Goal: Task Accomplishment & Management: Manage account settings

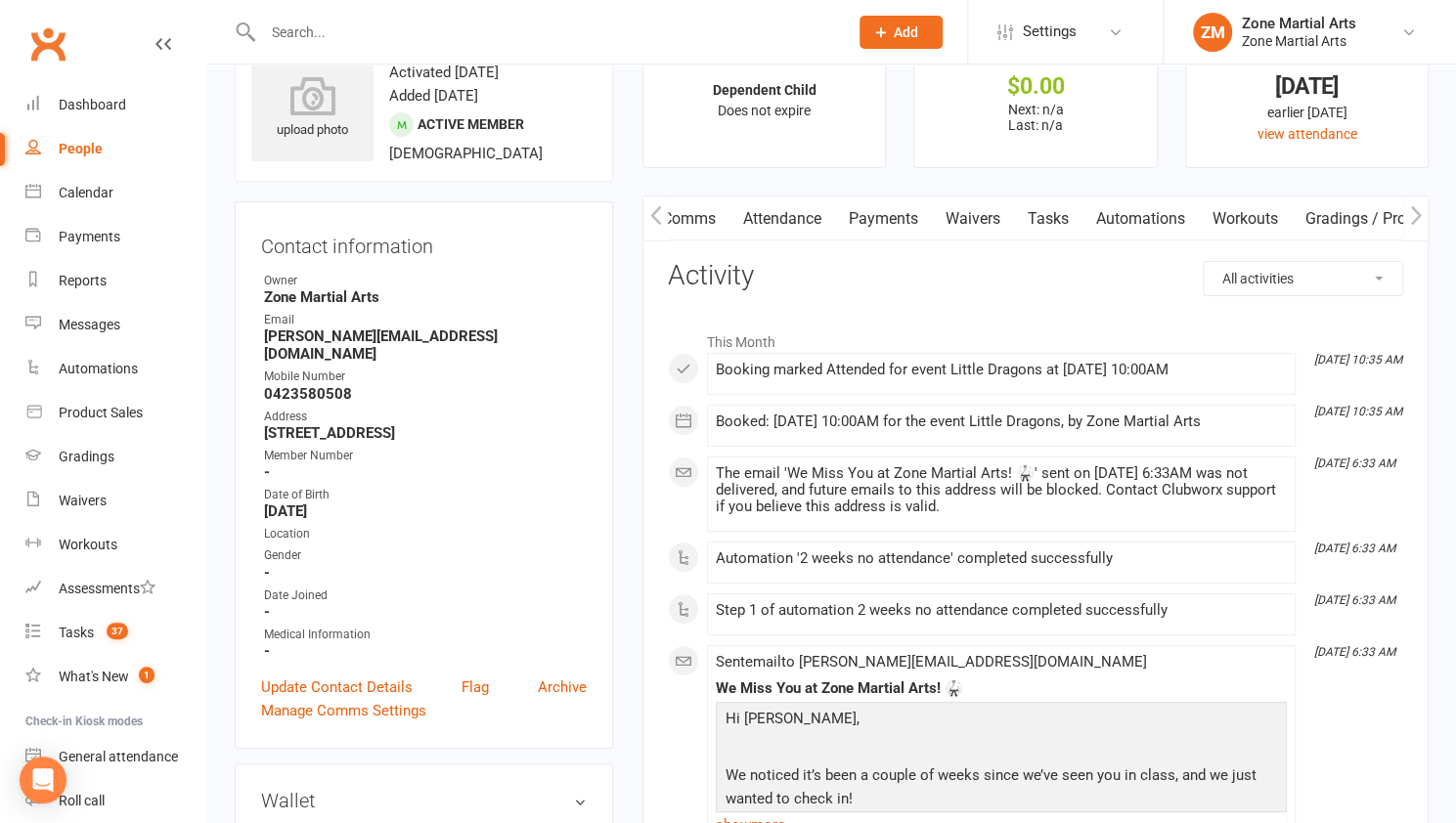
scroll to position [0, 143]
click at [795, 224] on link "Attendance" at bounding box center [781, 219] width 105 height 45
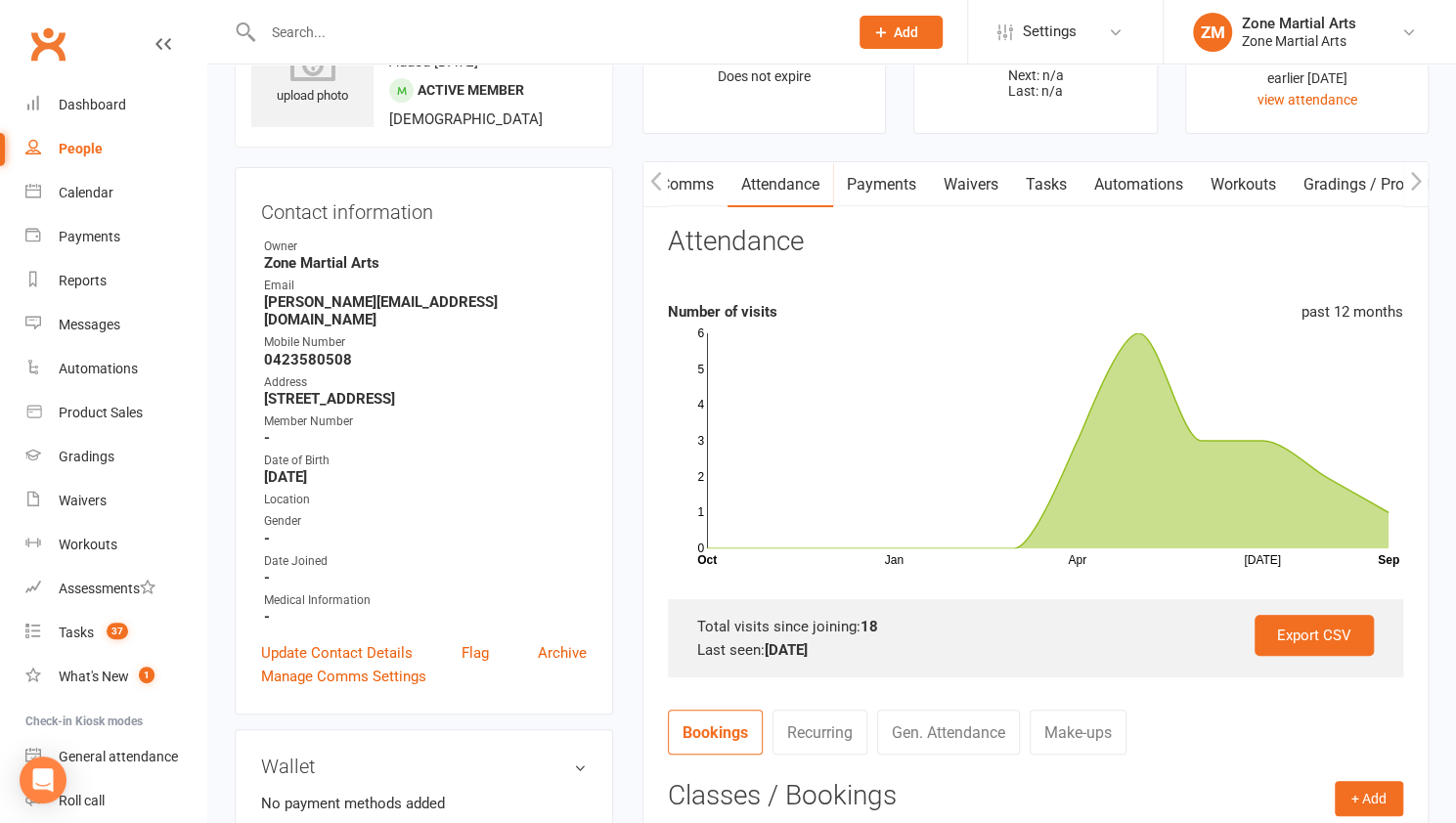
scroll to position [90, 0]
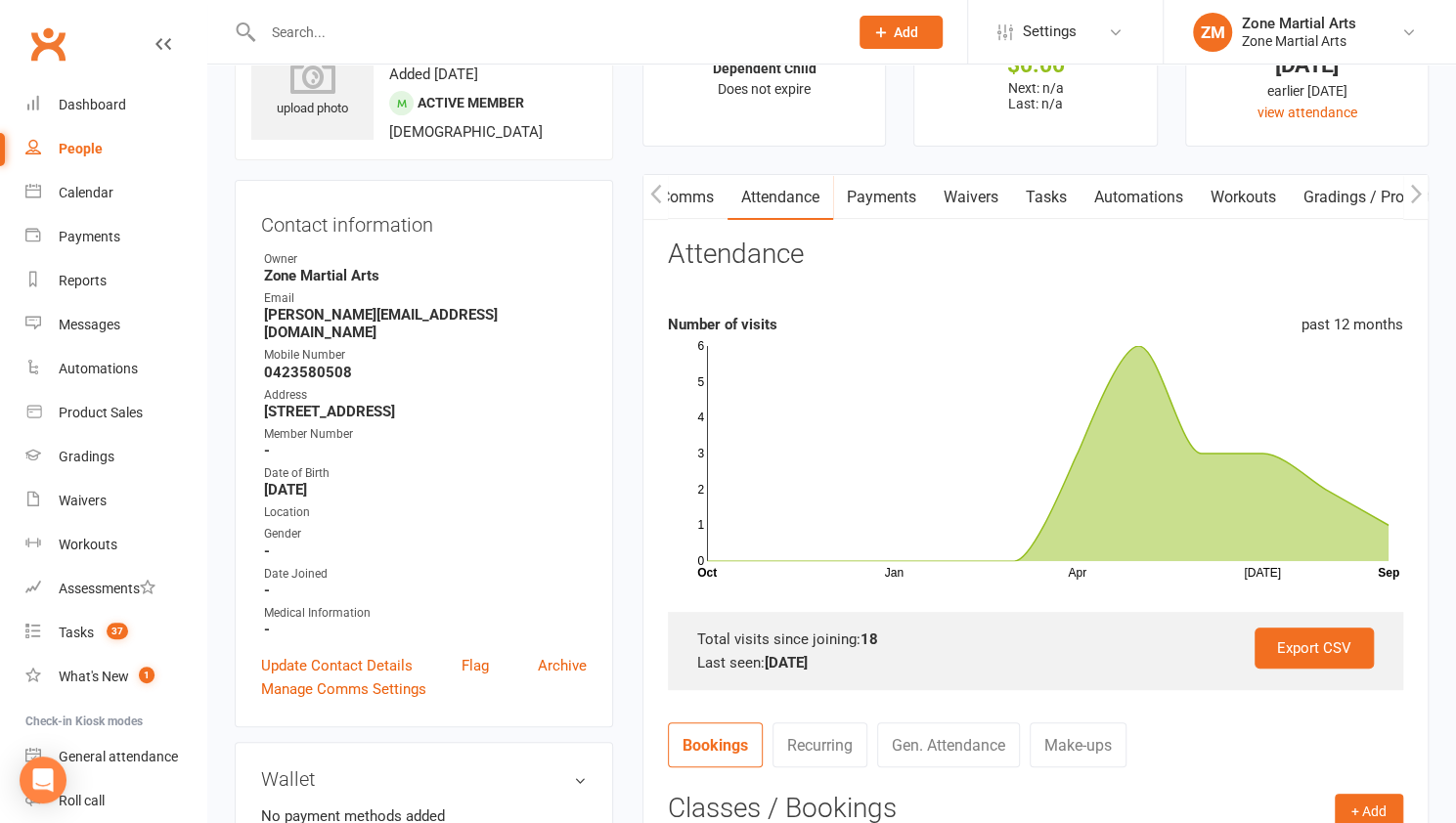
click at [1408, 192] on button "button" at bounding box center [1415, 197] width 25 height 44
click at [1414, 190] on icon "button" at bounding box center [1416, 194] width 12 height 21
click at [653, 200] on icon "button" at bounding box center [656, 194] width 12 height 21
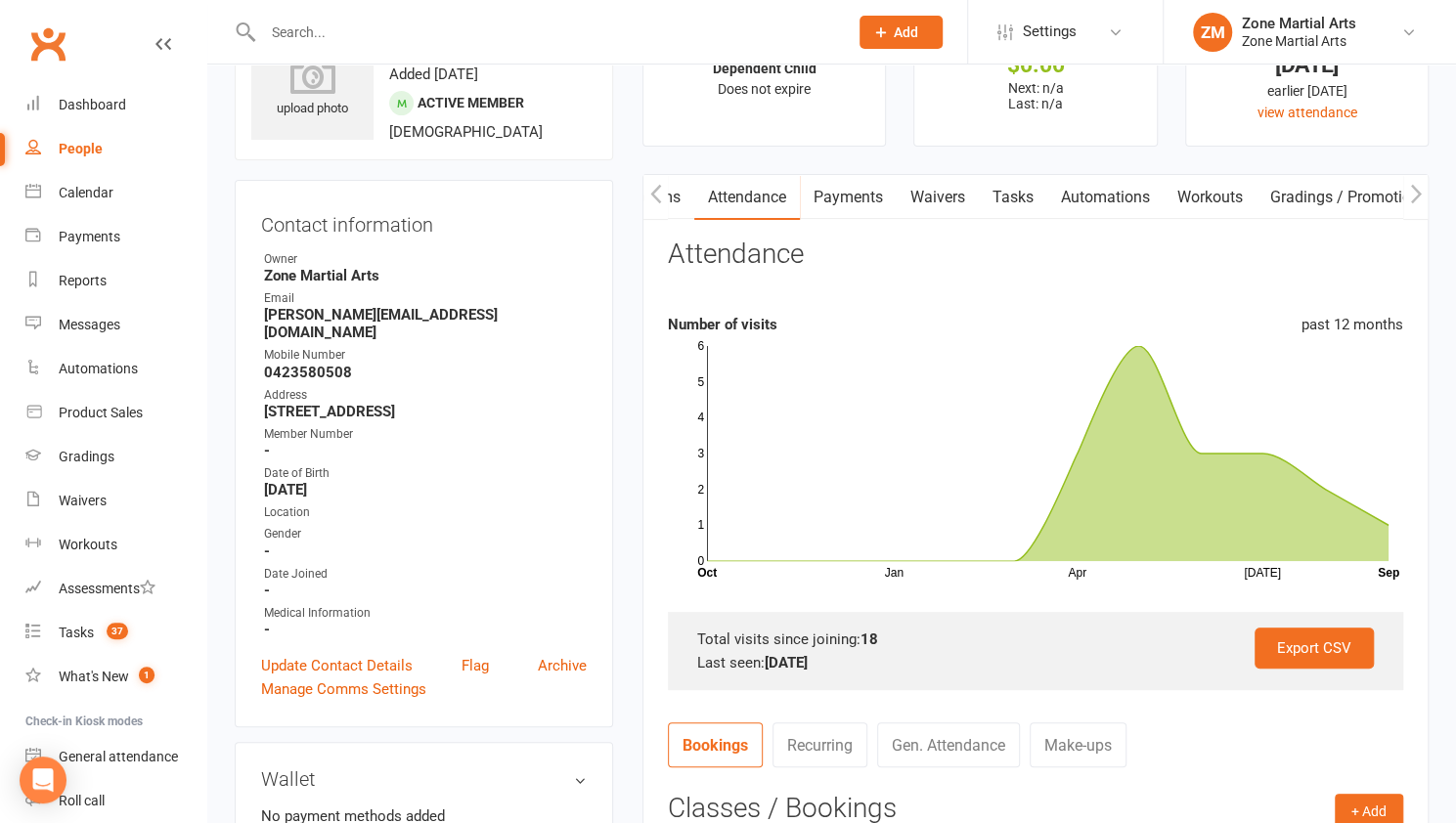
scroll to position [0, 176]
click at [653, 200] on icon "button" at bounding box center [656, 194] width 12 height 21
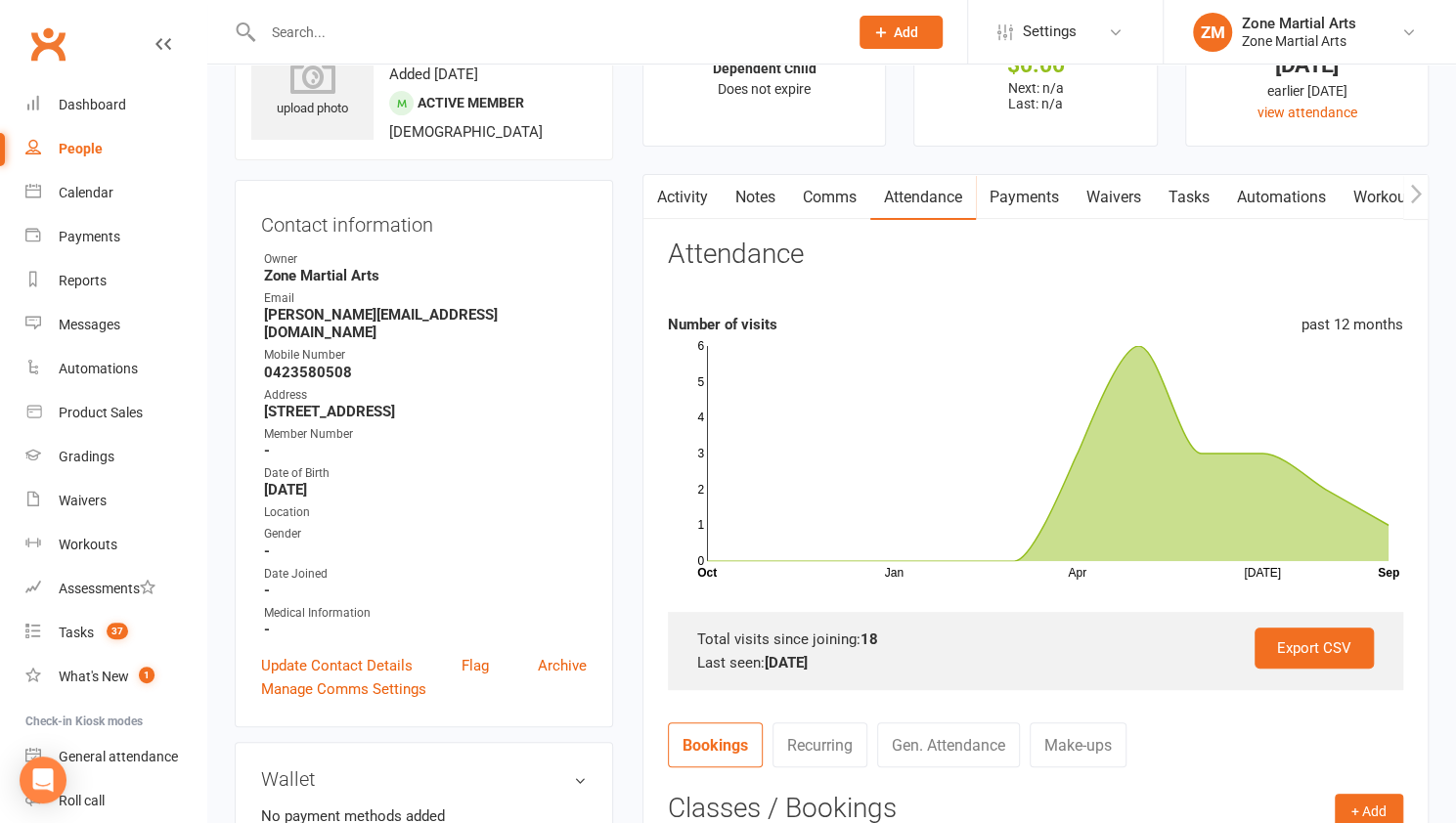
click at [663, 199] on button "button" at bounding box center [655, 197] width 25 height 44
click at [672, 193] on link "Activity" at bounding box center [682, 197] width 79 height 45
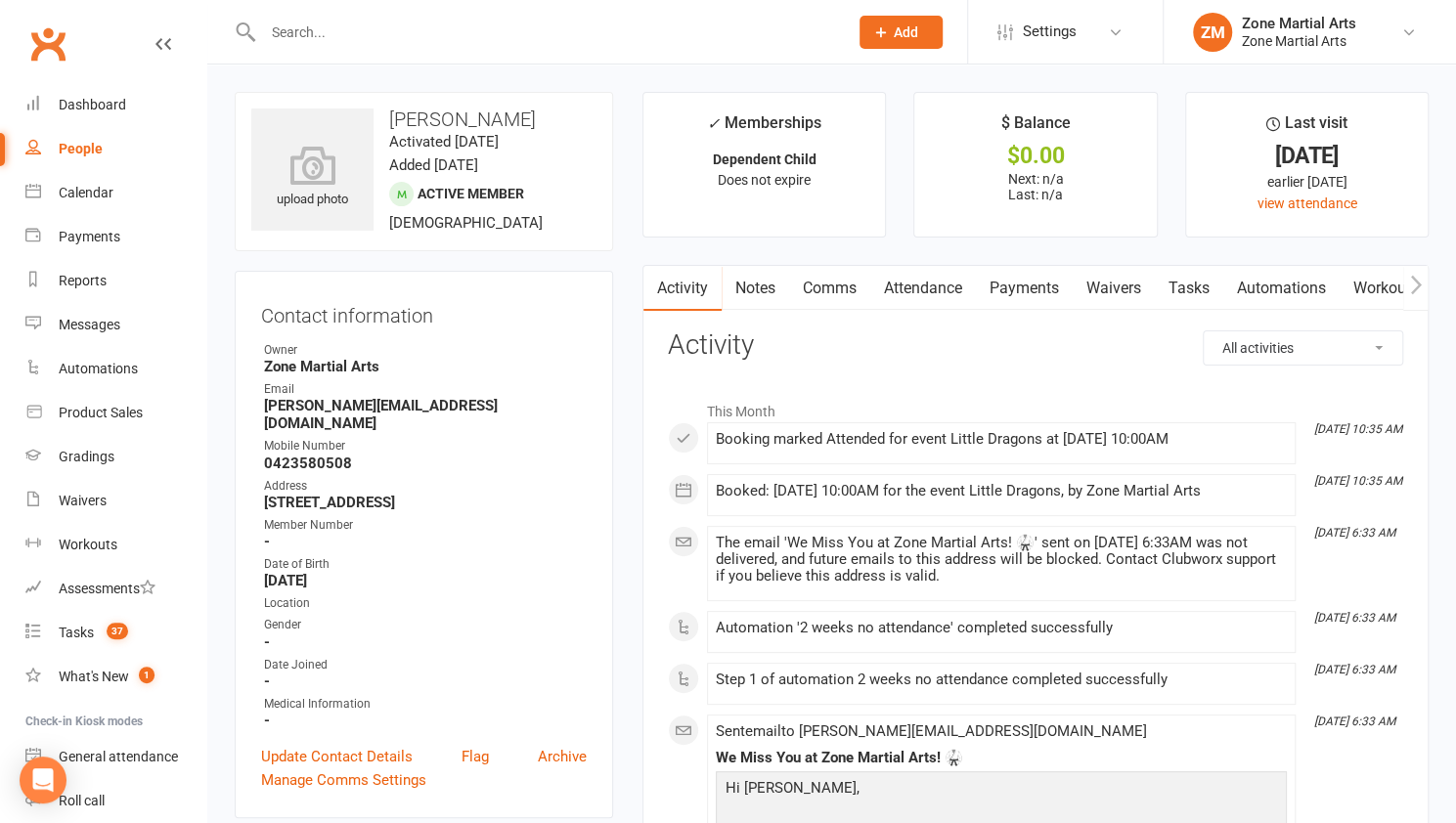
click at [380, 34] on input "text" at bounding box center [546, 33] width 577 height 28
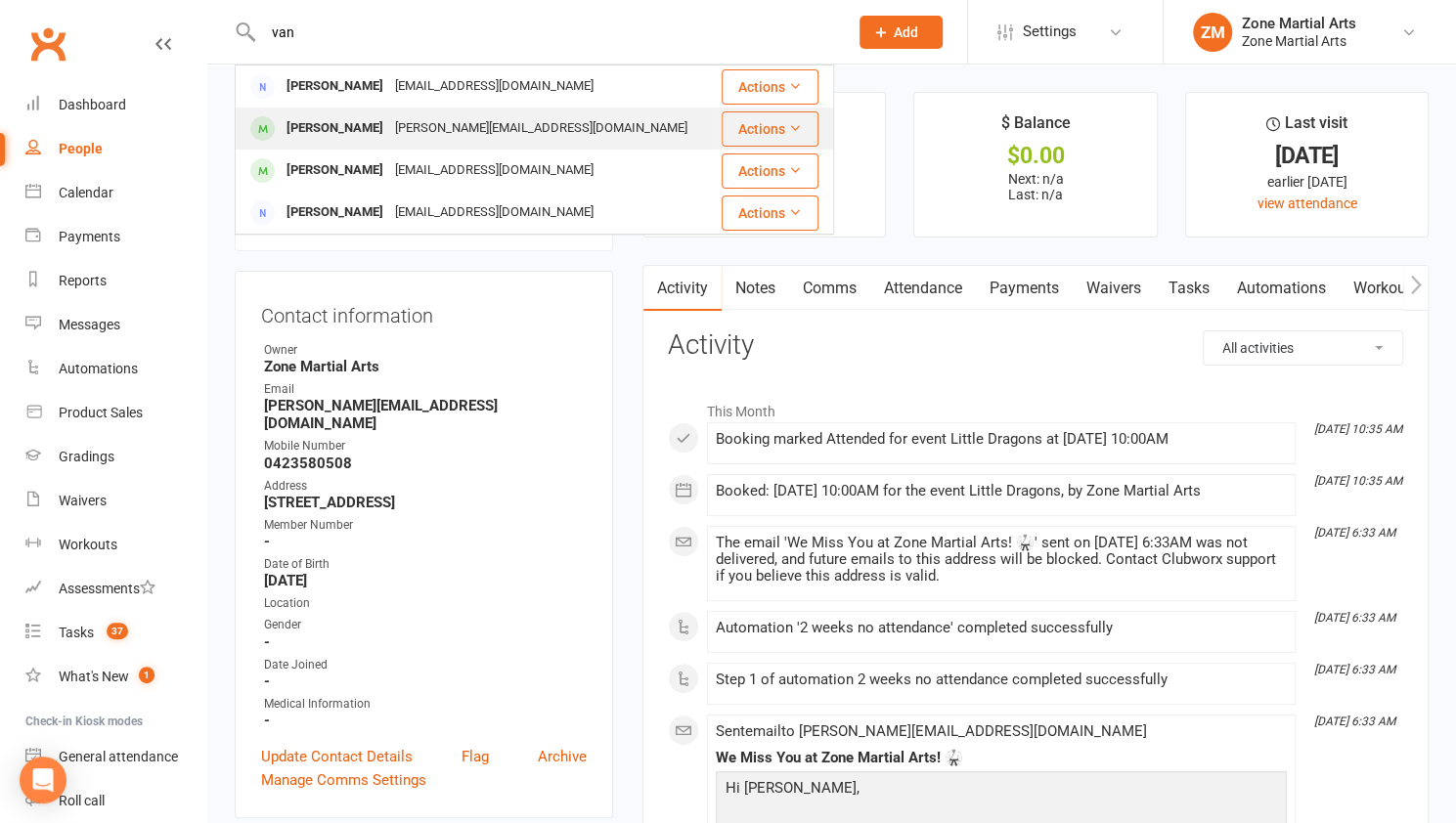
type input "van"
click at [433, 126] on div "[PERSON_NAME][EMAIL_ADDRESS][DOMAIN_NAME]" at bounding box center [541, 128] width 304 height 29
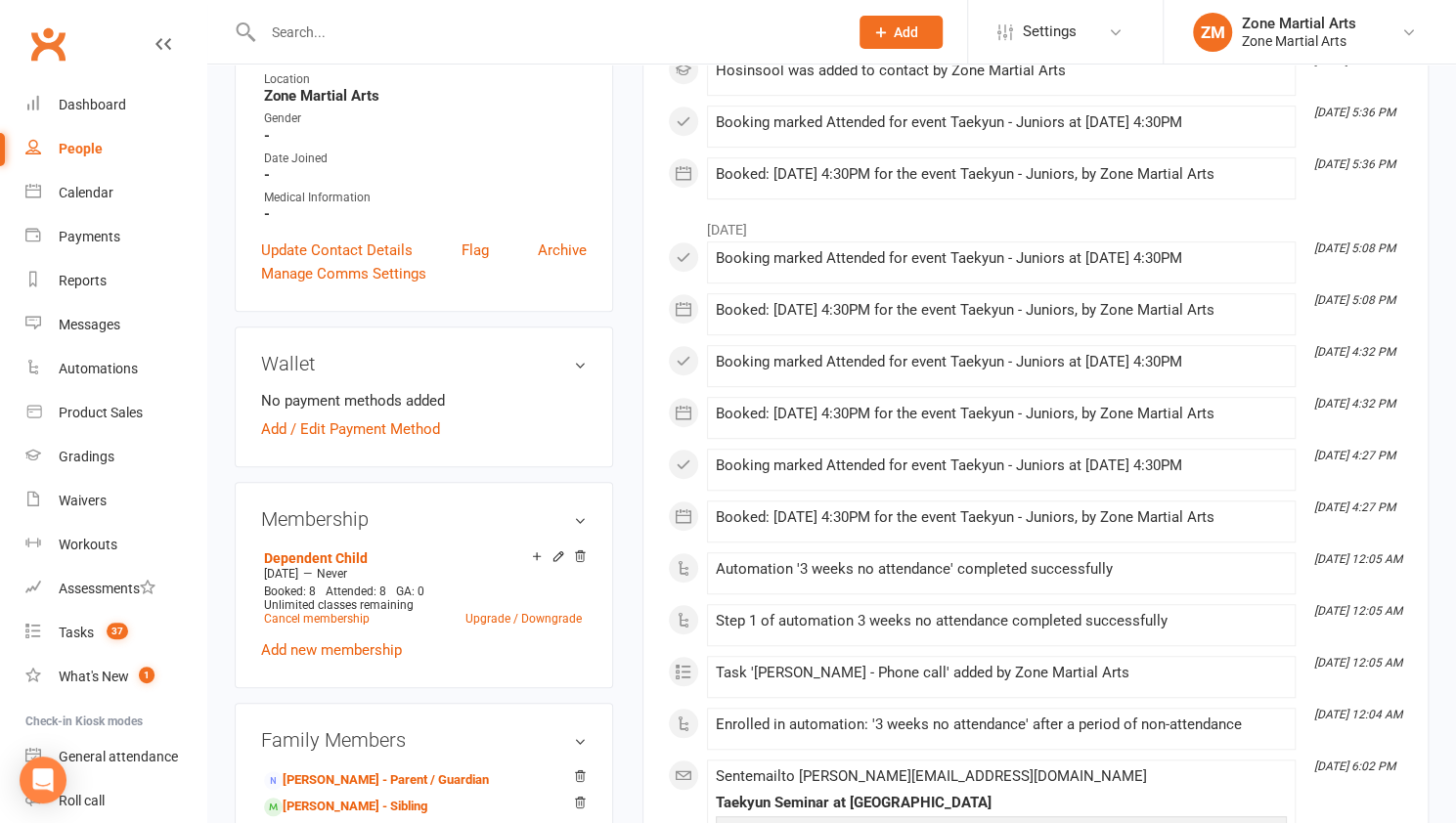
scroll to position [813, 0]
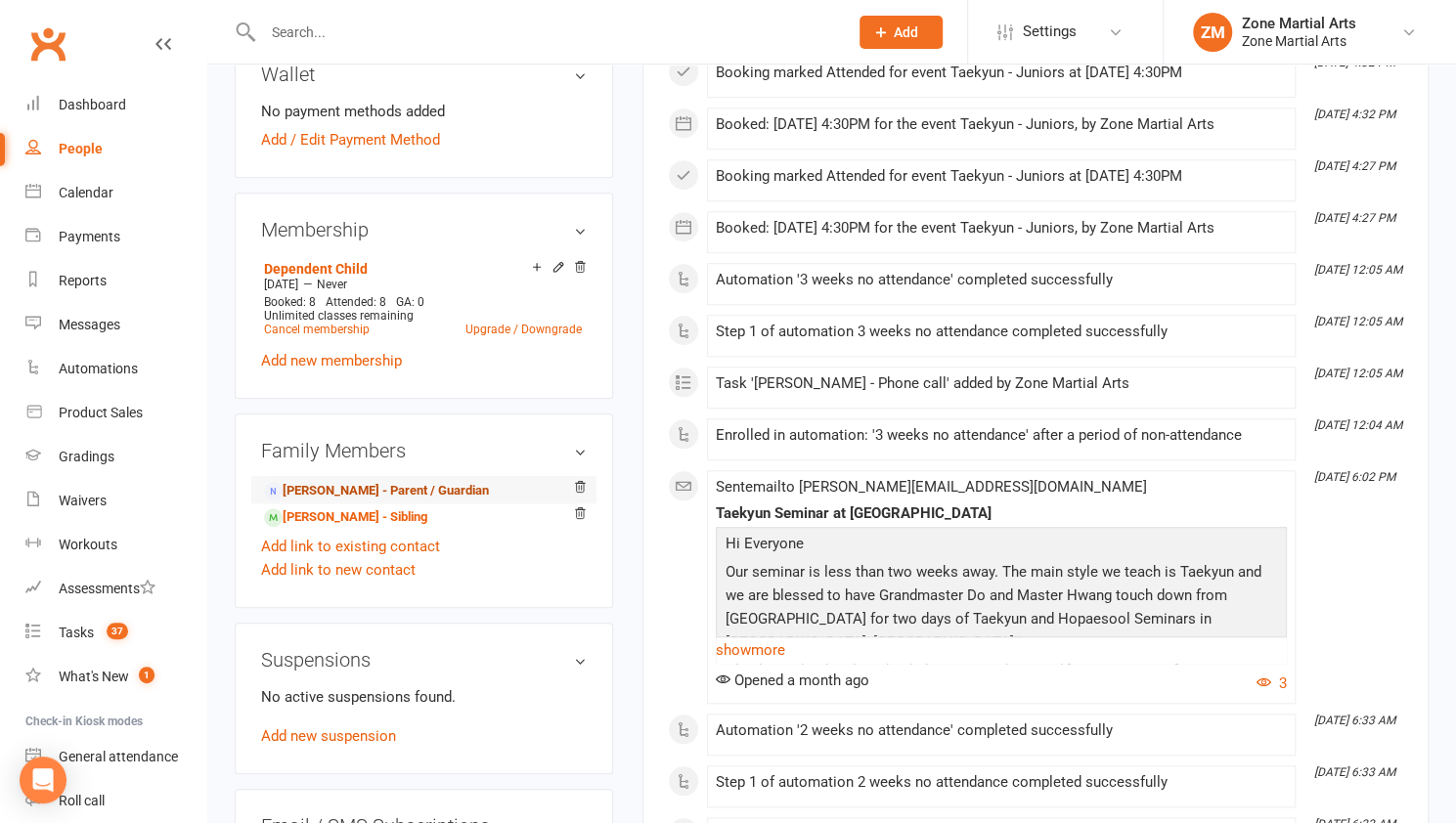
click at [440, 481] on link "[PERSON_NAME] - Parent / Guardian" at bounding box center [376, 491] width 225 height 21
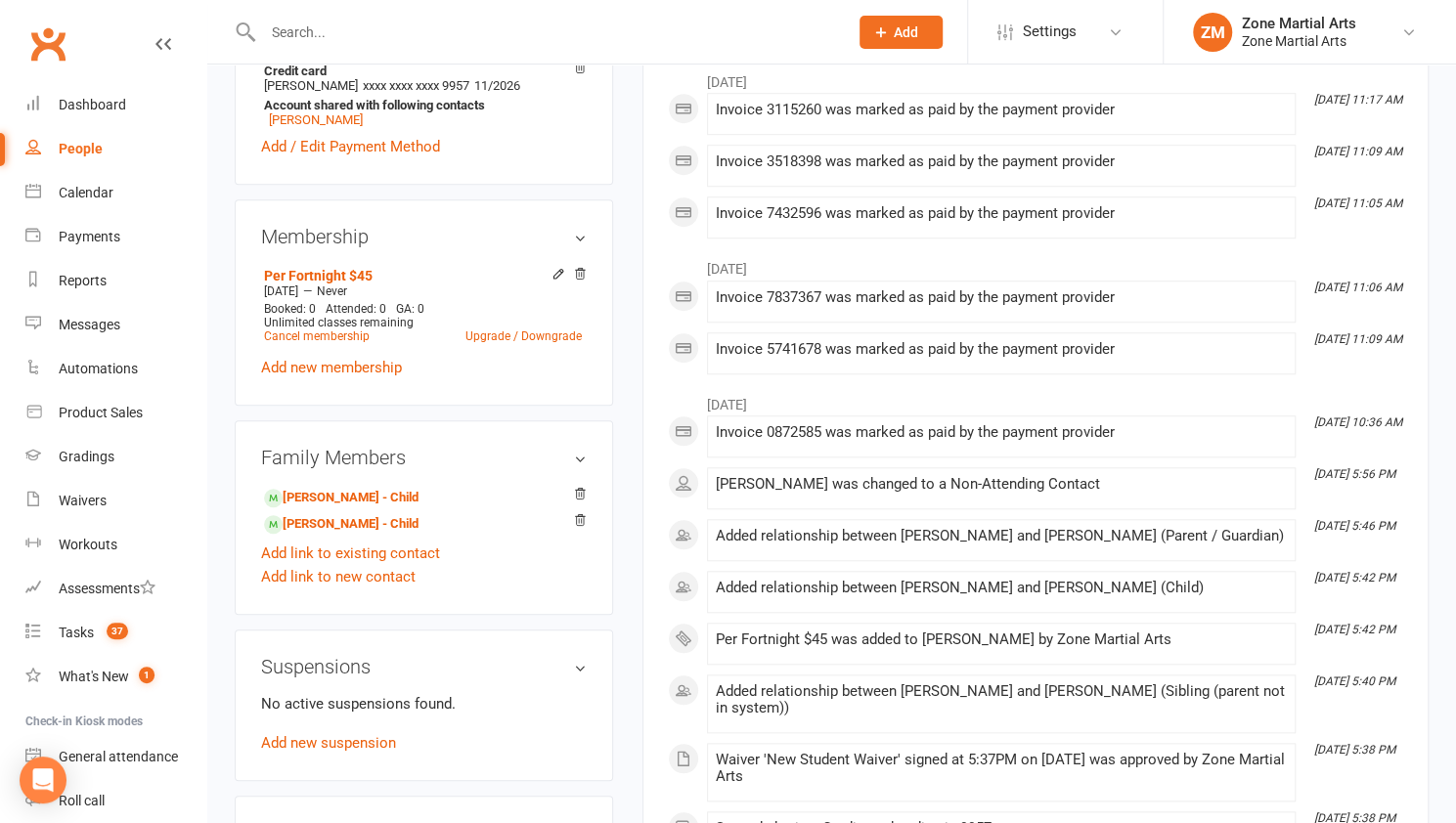
scroll to position [775, 0]
click at [542, 337] on link "Upgrade / Downgrade" at bounding box center [523, 335] width 116 height 14
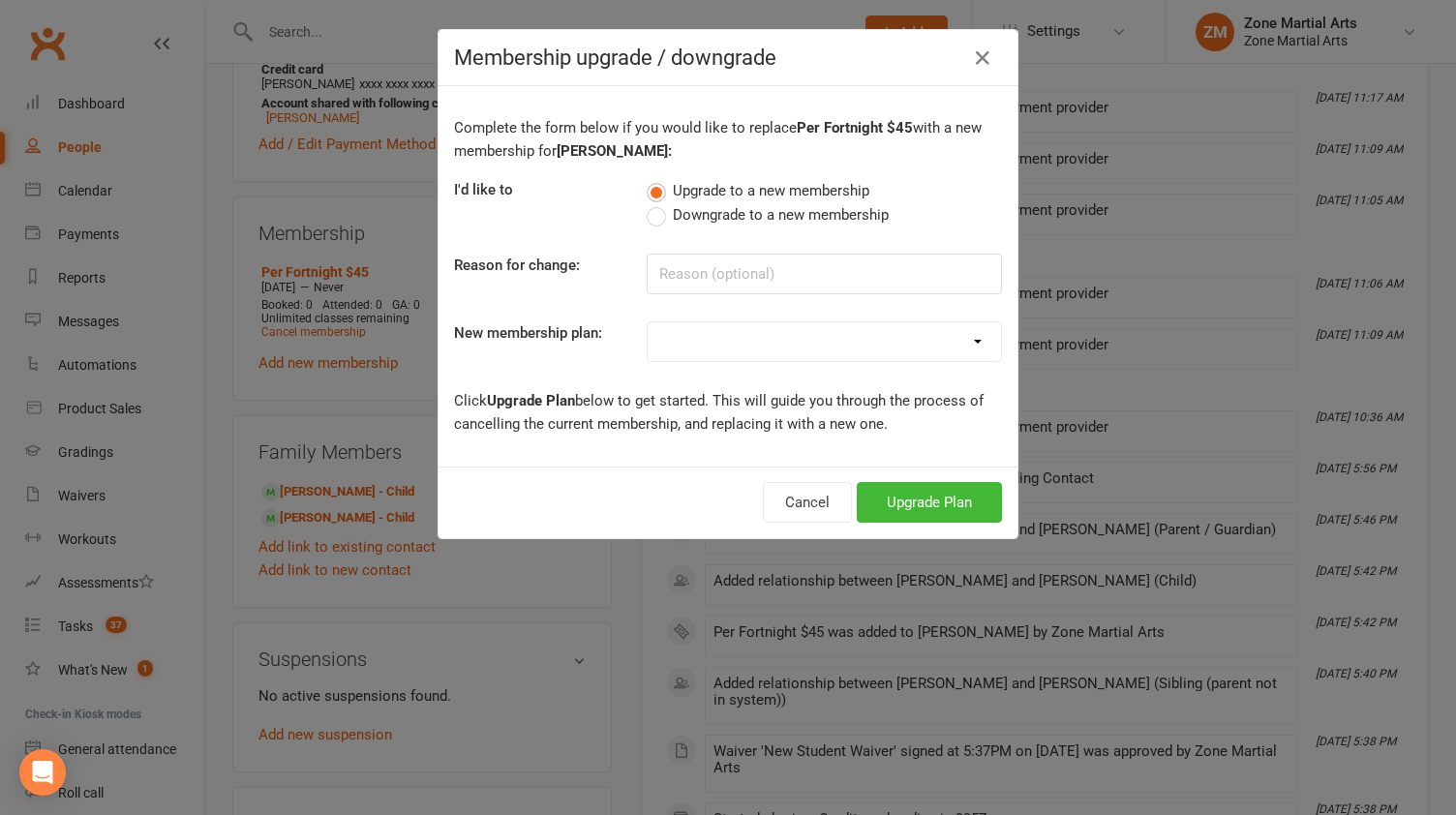
click at [730, 349] on select "Per Term $270 Per Fortnight $48 Per Fortnight $50 Per Fortnight $55 Per Fortnig…" at bounding box center [824, 341] width 353 height 38
select select "7"
click at [648, 322] on select "Per Term $270 Per Fortnight $48 Per Fortnight $50 Per Fortnight $55 Per Fortnig…" at bounding box center [824, 341] width 353 height 38
click at [927, 499] on button "Upgrade Plan" at bounding box center [928, 502] width 145 height 40
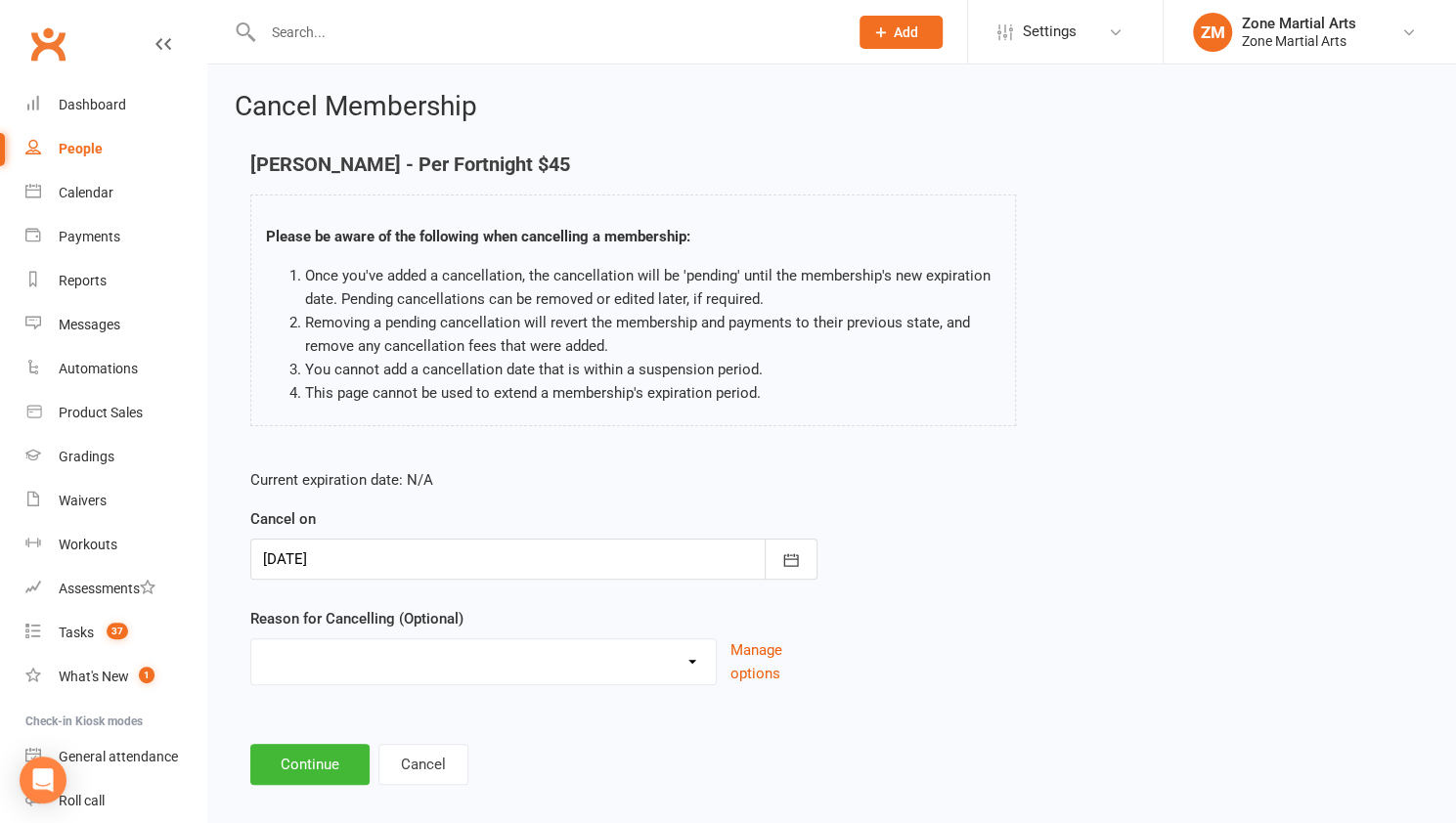
scroll to position [20, 0]
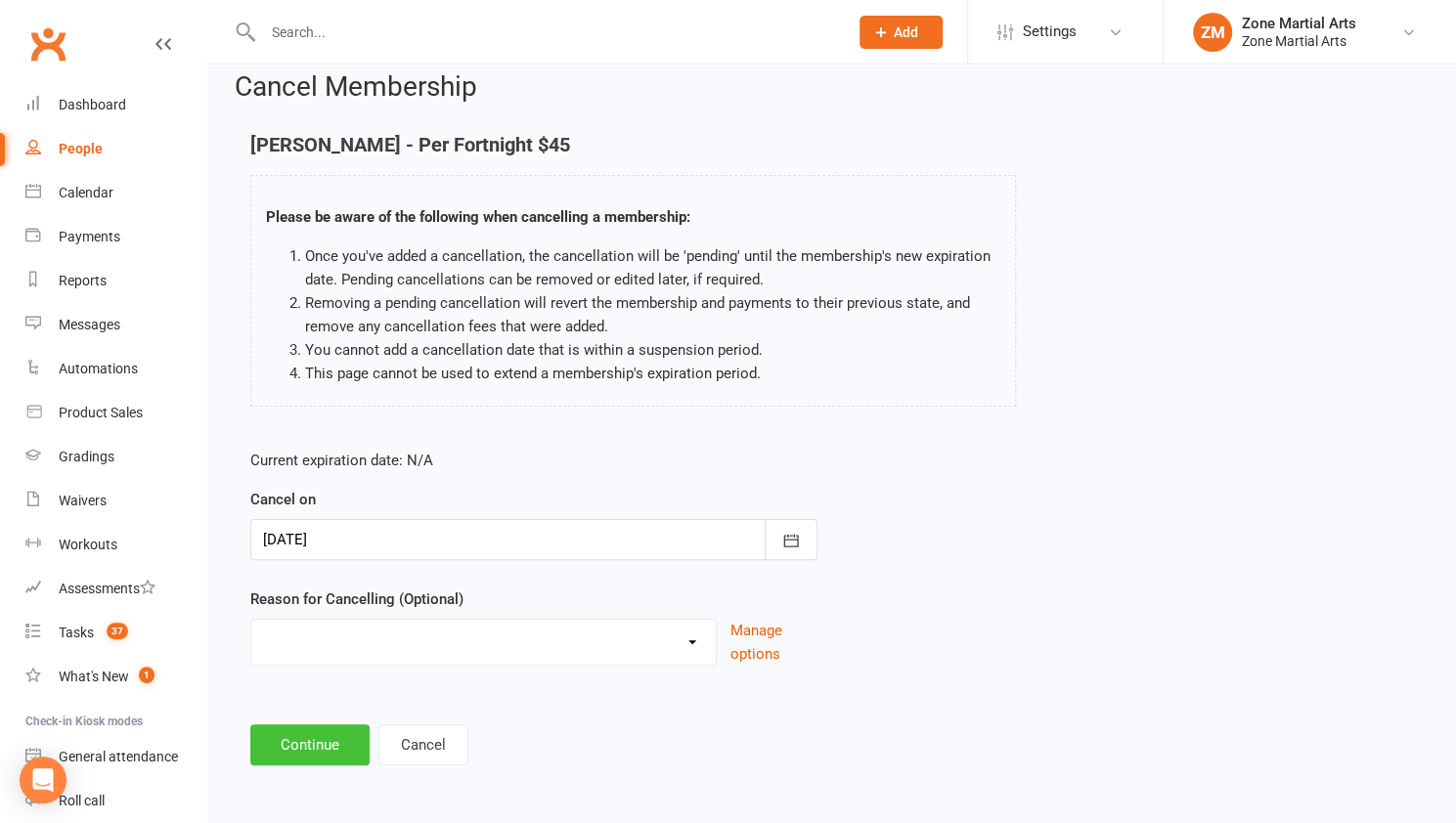
click at [297, 743] on button "Continue" at bounding box center [310, 744] width 119 height 41
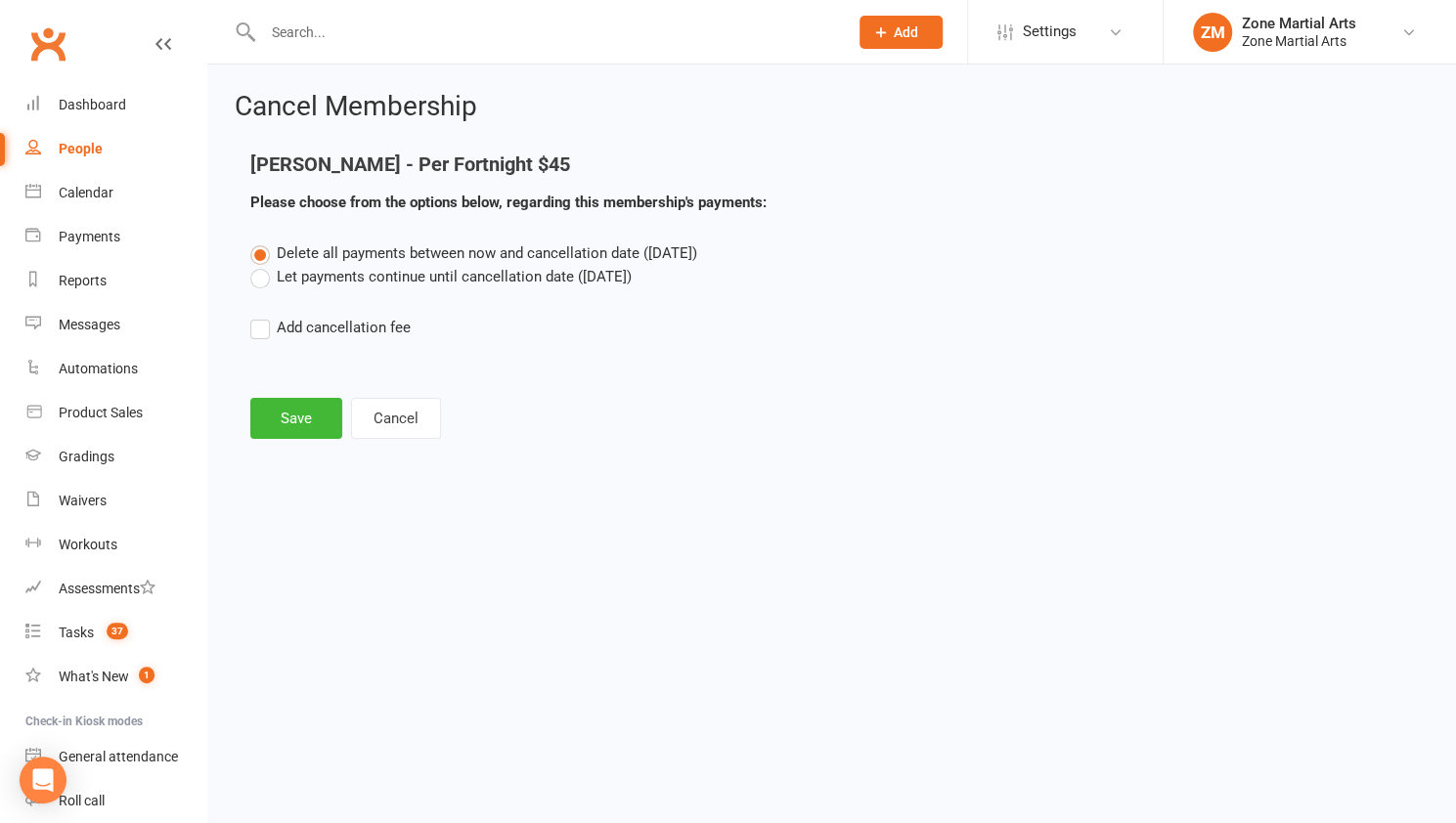
scroll to position [0, 0]
click at [291, 278] on label "Let payments continue until cancellation date ([DATE])" at bounding box center [441, 276] width 381 height 24
click at [264, 264] on input "Let payments continue until cancellation date ([DATE])" at bounding box center [257, 264] width 13 height 0
click at [307, 405] on button "Save" at bounding box center [296, 417] width 91 height 41
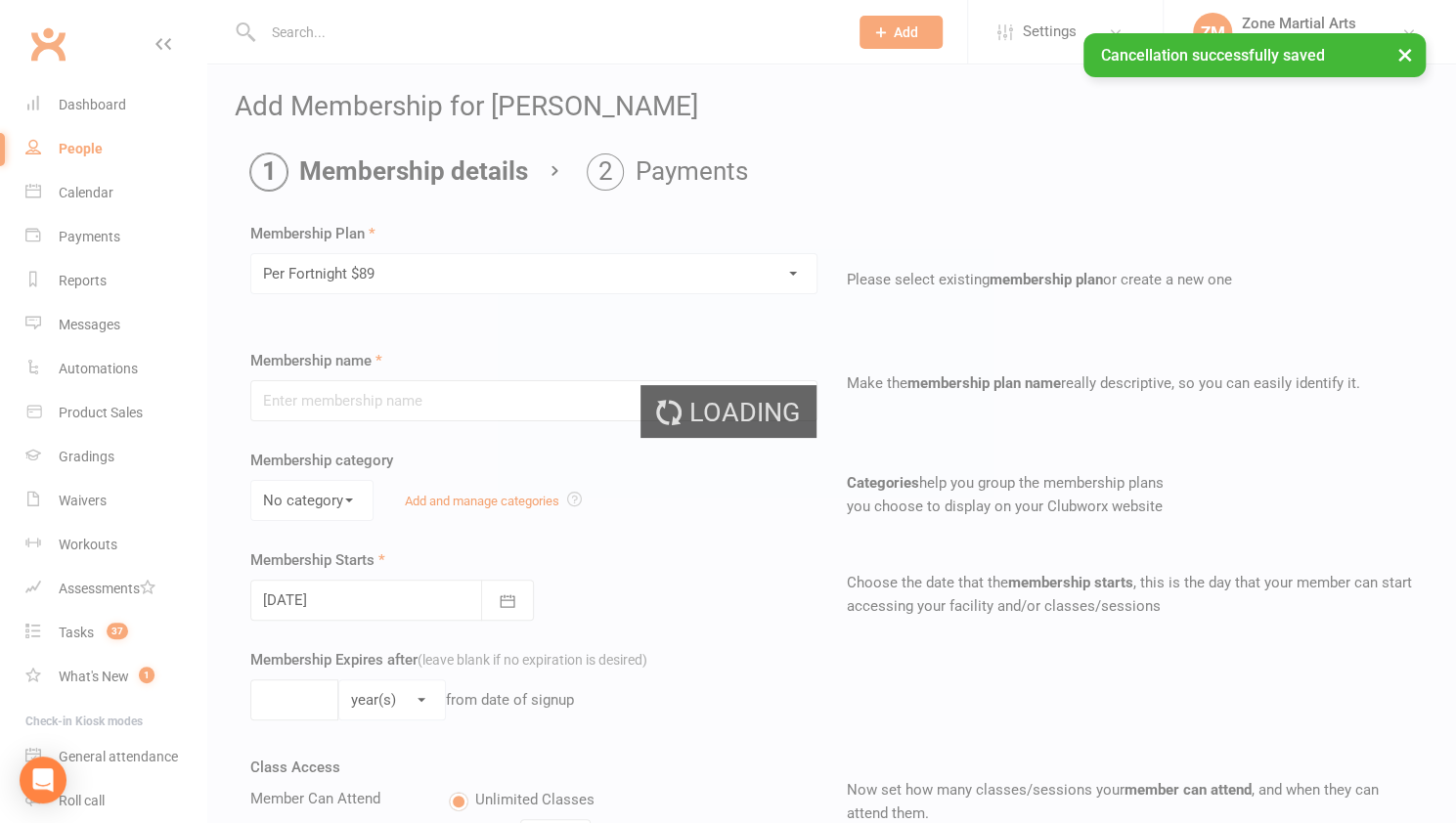
type input "Per Fortnight $89"
select select "0"
type input "0"
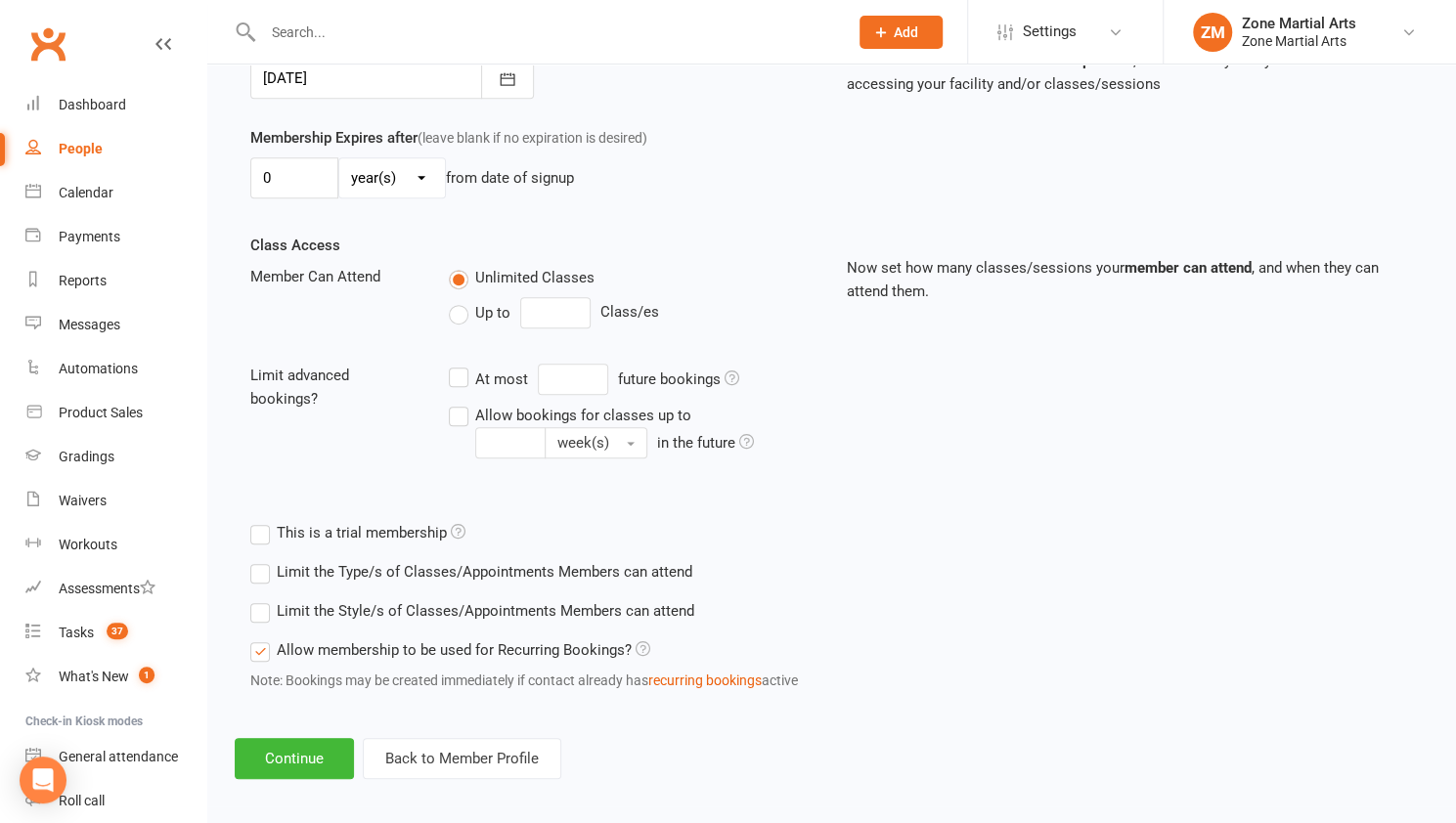
scroll to position [528, 0]
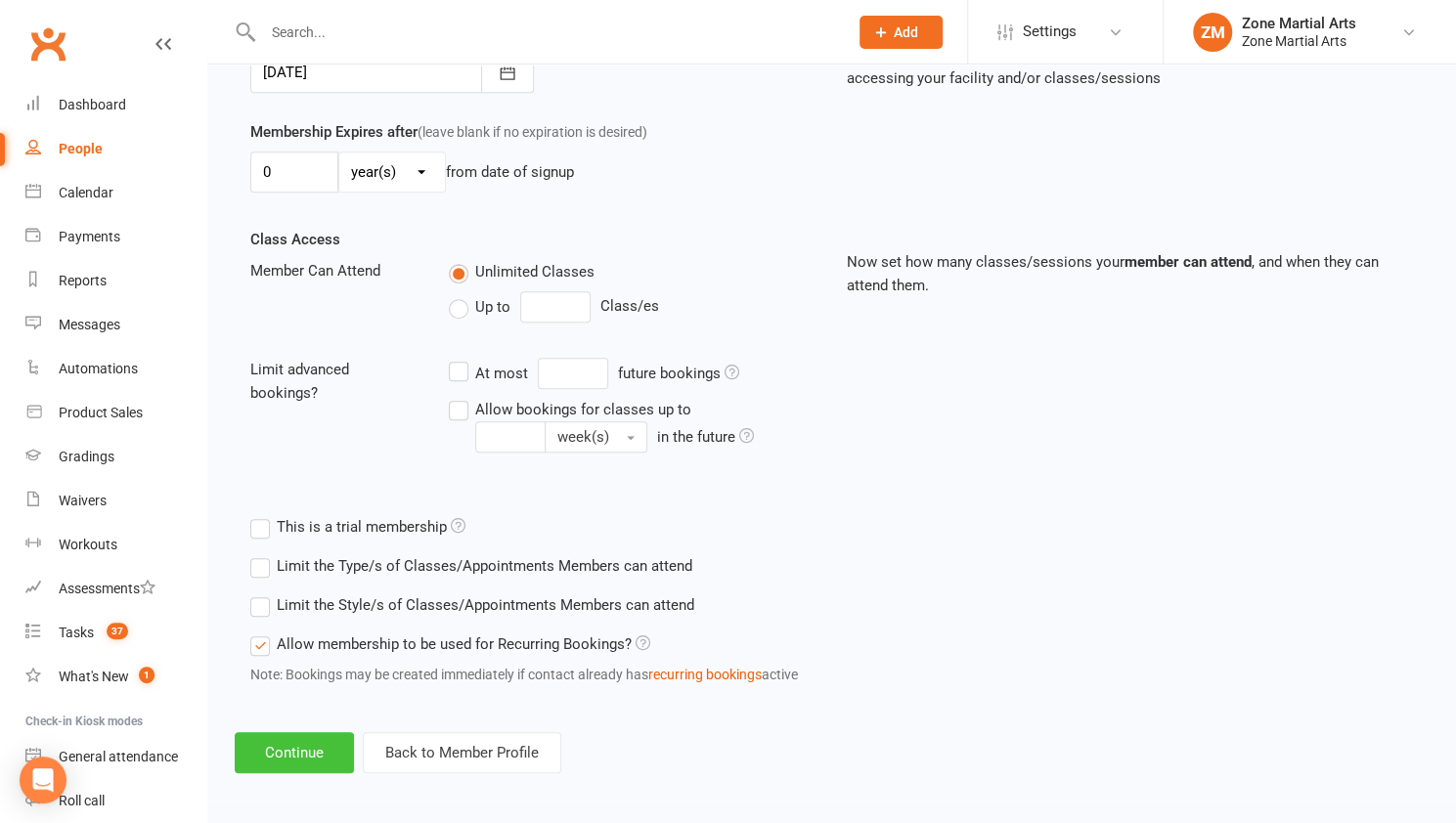
click at [279, 757] on button "Continue" at bounding box center [294, 751] width 119 height 41
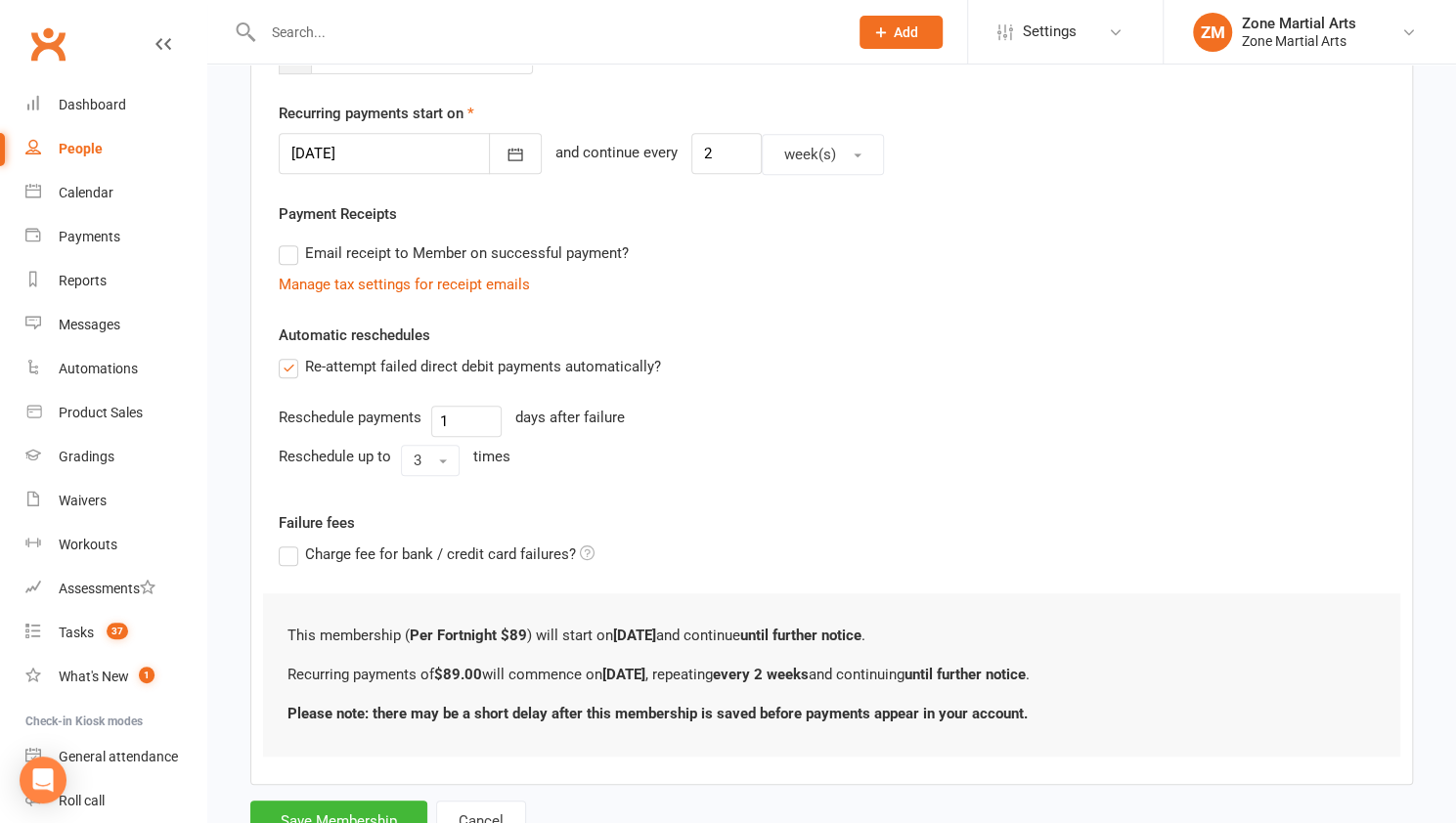
scroll to position [515, 0]
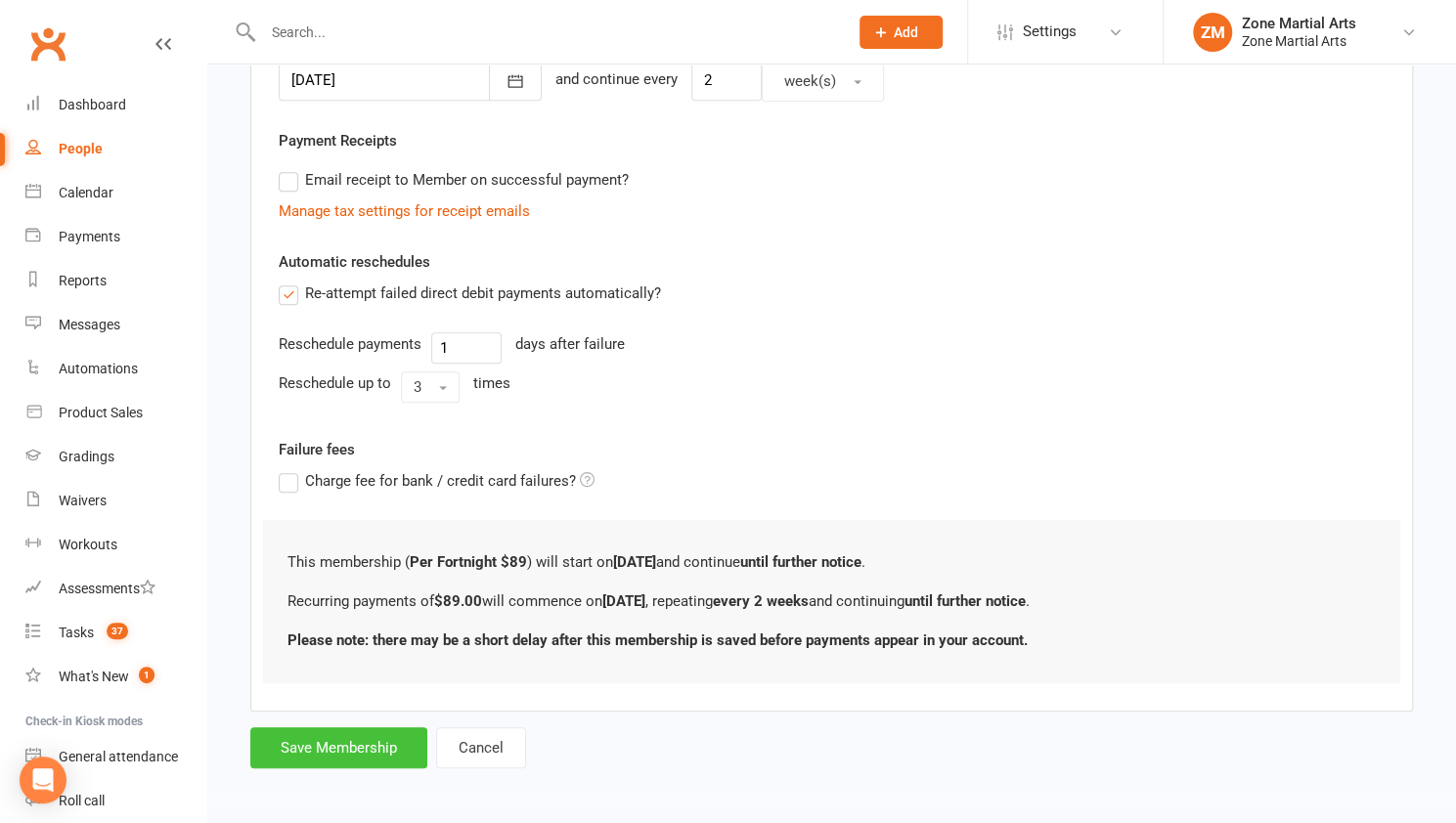
click at [355, 740] on button "Save Membership" at bounding box center [339, 747] width 177 height 41
